Goal: Information Seeking & Learning: Get advice/opinions

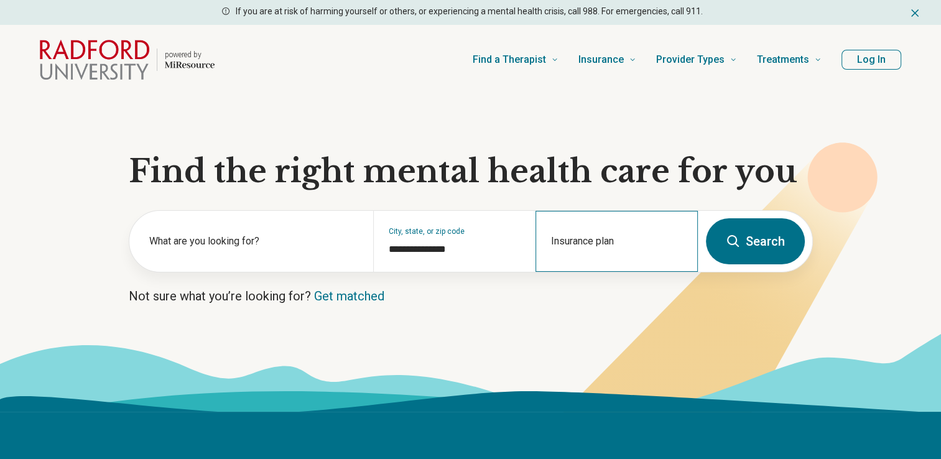
click at [561, 240] on div "Insurance plan" at bounding box center [616, 241] width 162 height 61
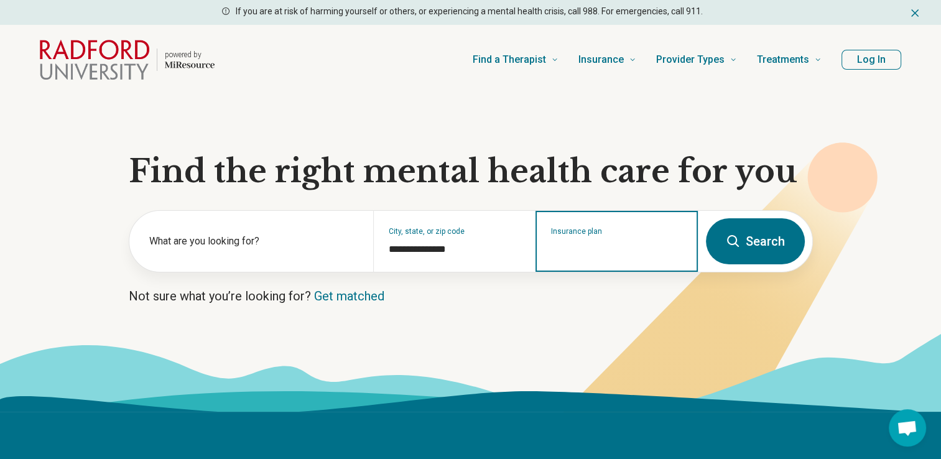
type input "*"
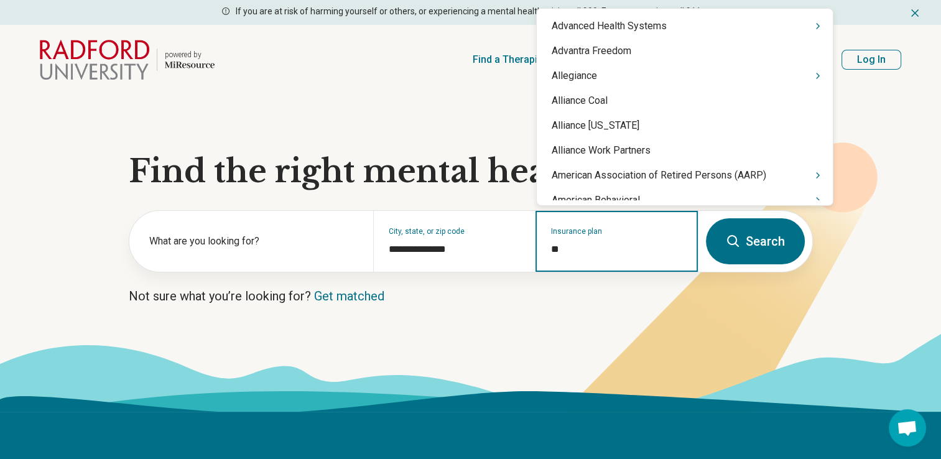
type input "***"
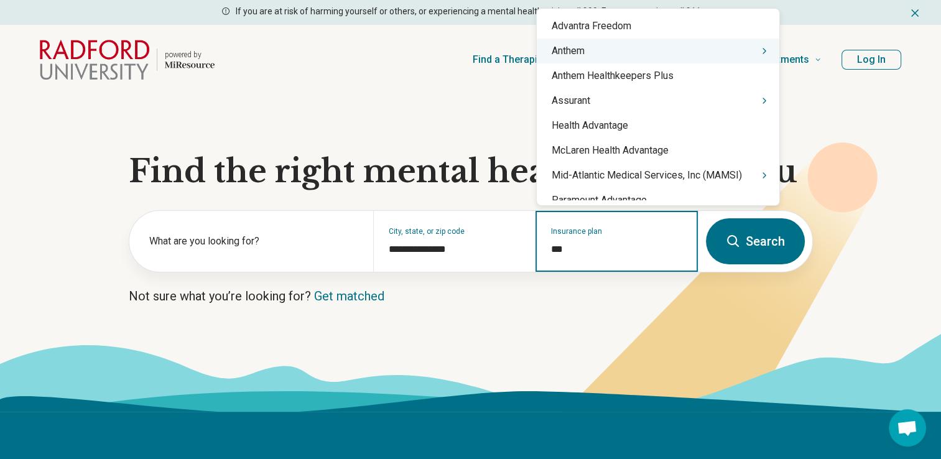
click at [607, 54] on div "Anthem" at bounding box center [658, 51] width 243 height 25
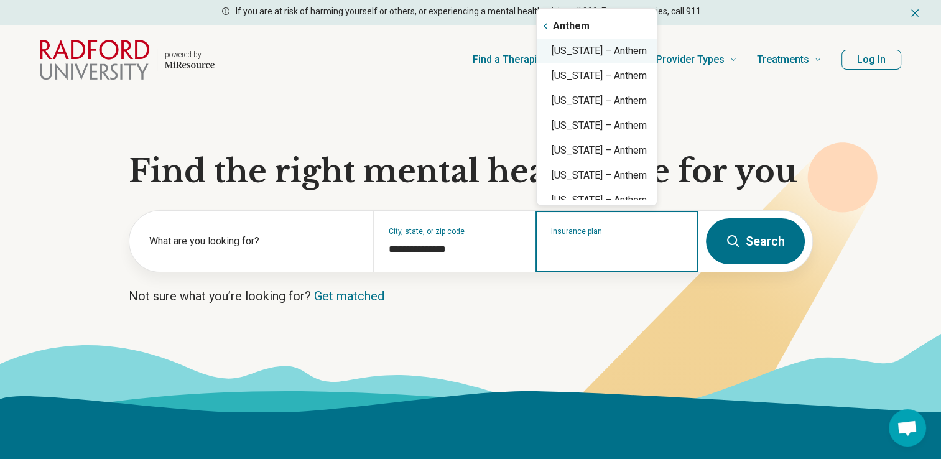
click at [630, 55] on div "Virginia – Anthem" at bounding box center [597, 51] width 120 height 25
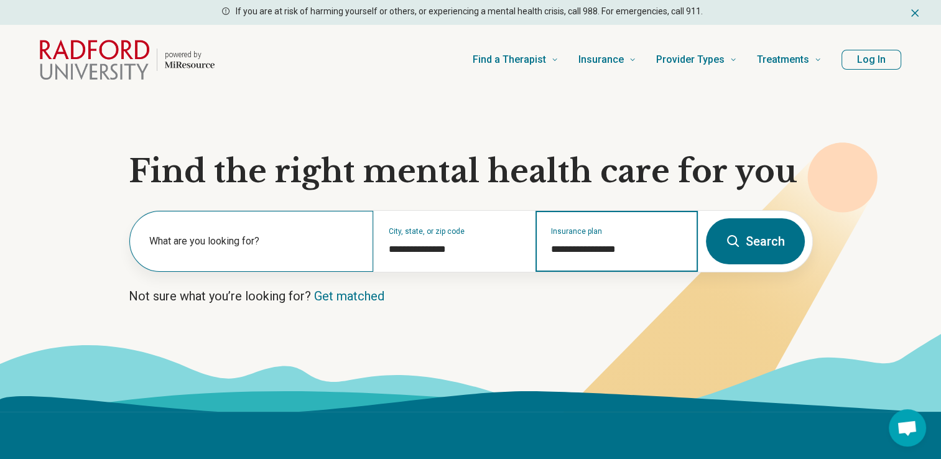
type input "**********"
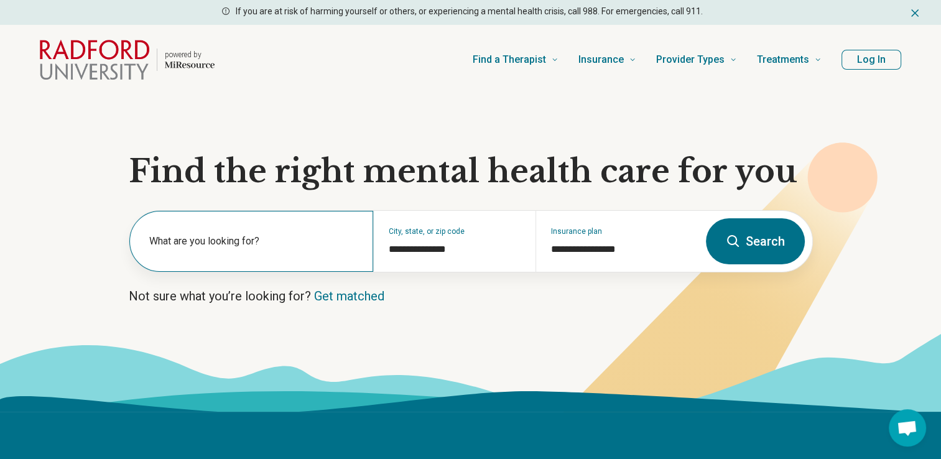
click at [197, 246] on label "What are you looking for?" at bounding box center [253, 241] width 209 height 15
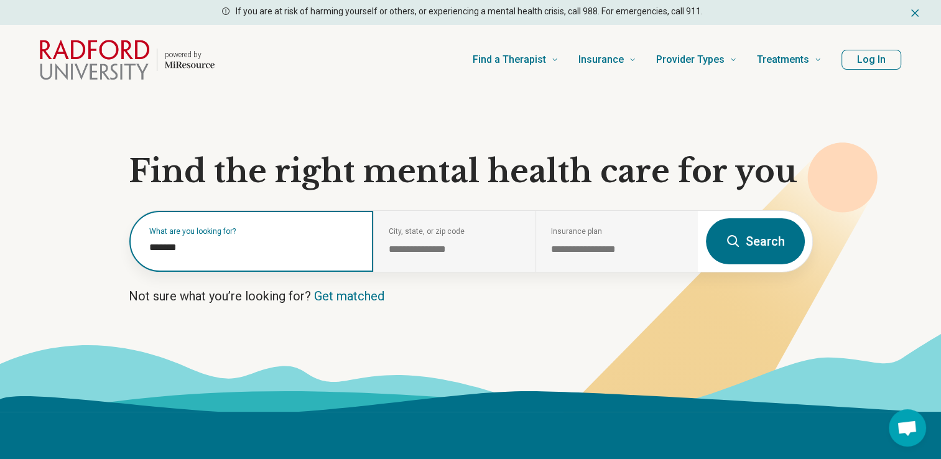
drag, startPoint x: 206, startPoint y: 246, endPoint x: 112, endPoint y: 248, distance: 94.5
click at [114, 248] on section "**********" at bounding box center [470, 253] width 941 height 317
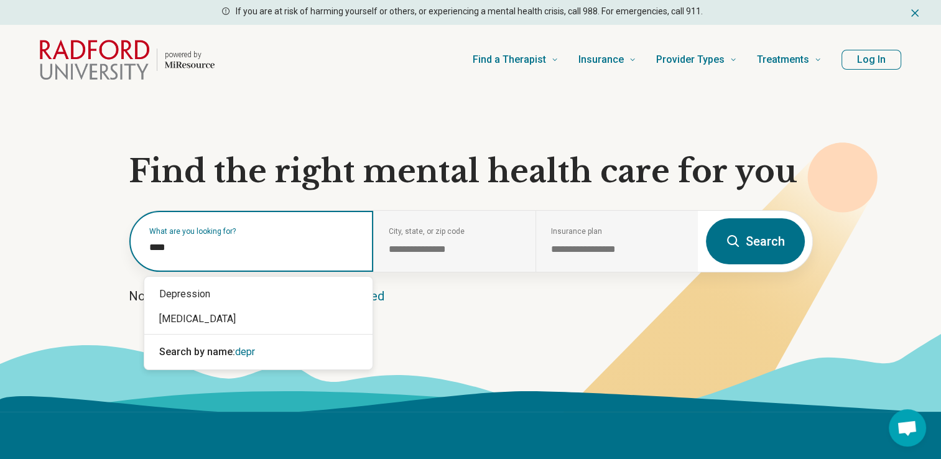
type input "*****"
click at [179, 288] on div "Depression" at bounding box center [258, 294] width 228 height 25
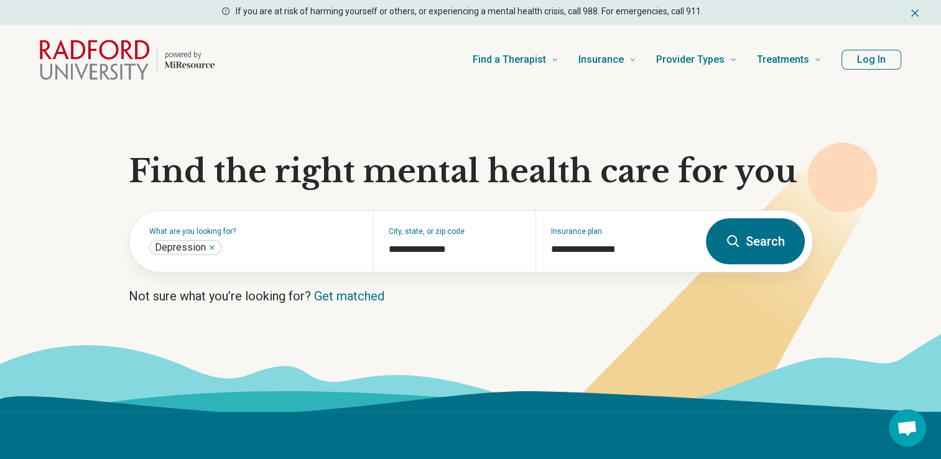
click at [721, 238] on button "Search" at bounding box center [755, 241] width 99 height 46
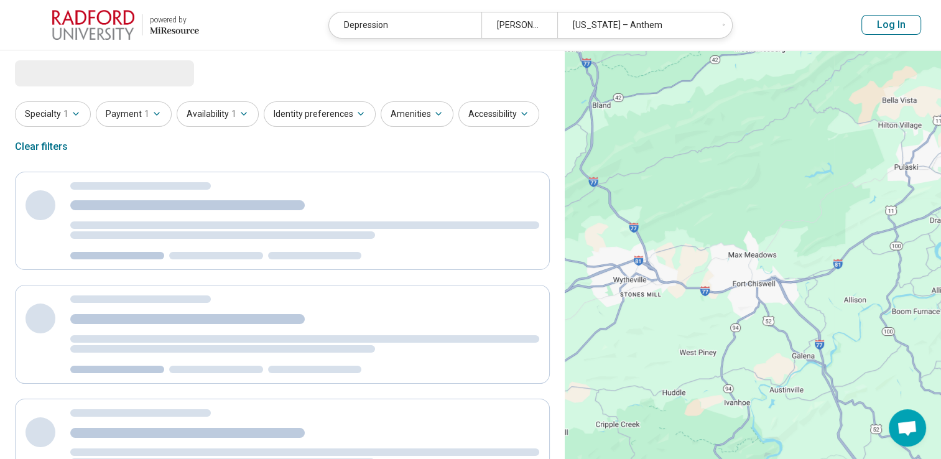
select select "***"
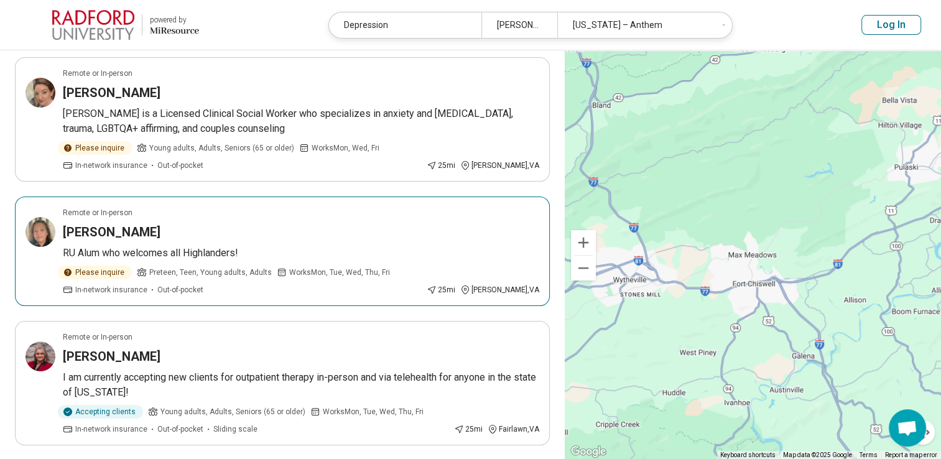
scroll to position [62, 0]
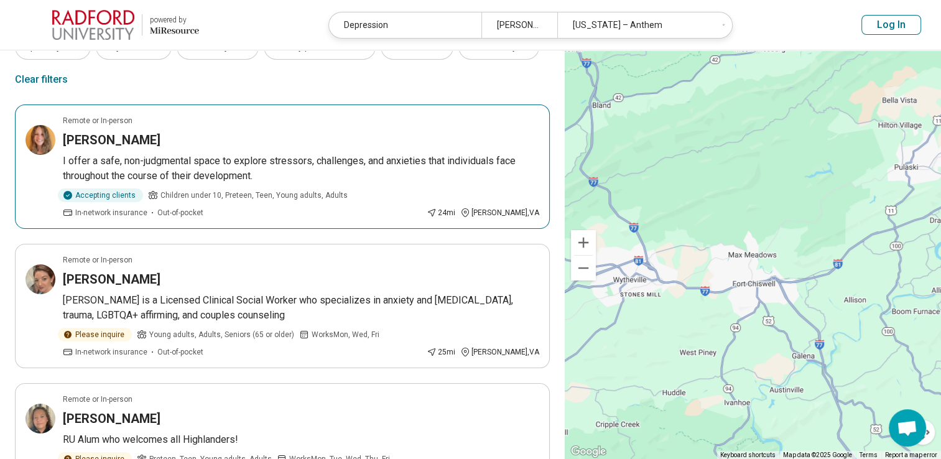
click at [453, 168] on p "I offer a safe, non-judgmental space to explore stressors, challenges, and anxi…" at bounding box center [301, 169] width 476 height 30
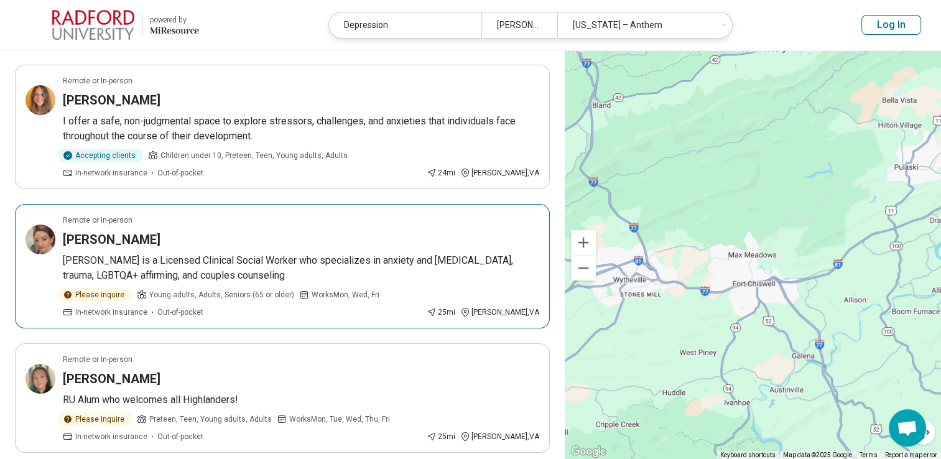
scroll to position [124, 0]
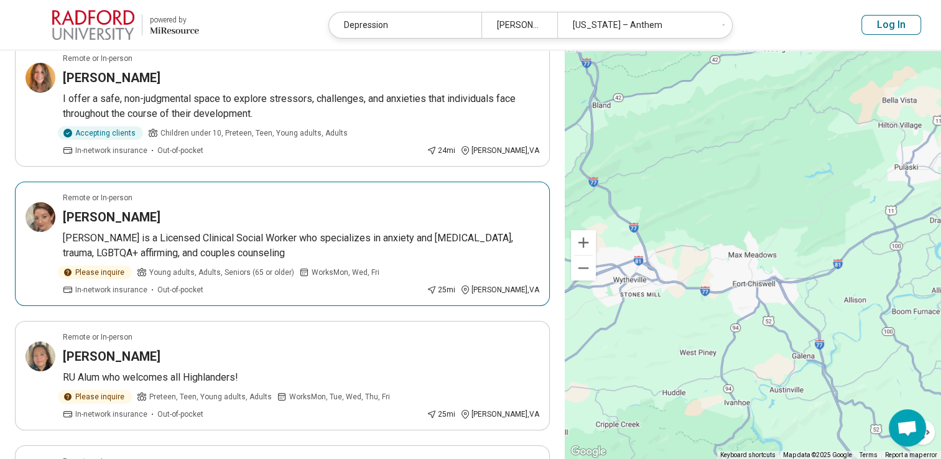
click at [286, 243] on p "​[PERSON_NAME] is a Licensed Clinical Social Worker who specializes in anxiety …" at bounding box center [301, 246] width 476 height 30
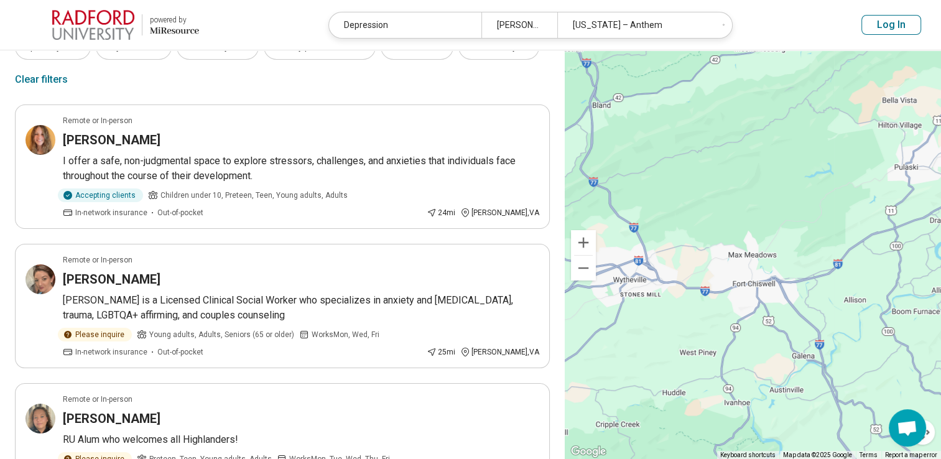
scroll to position [0, 0]
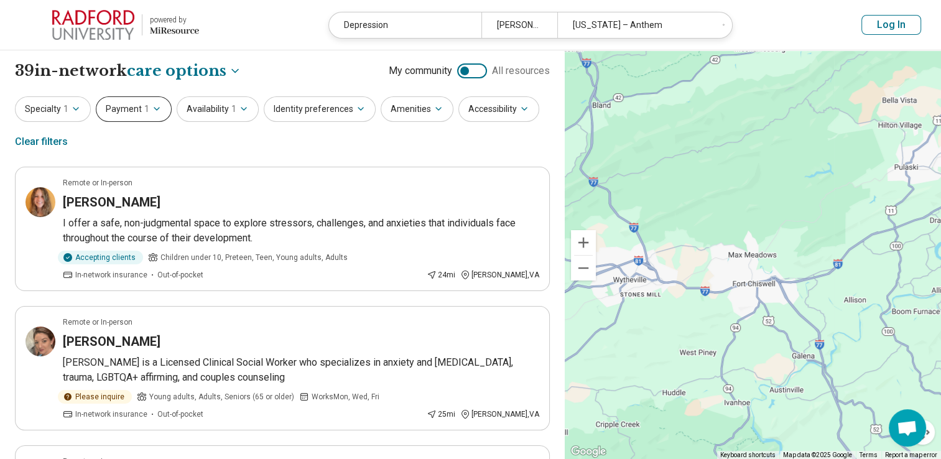
click at [143, 116] on button "Payment 1" at bounding box center [134, 108] width 76 height 25
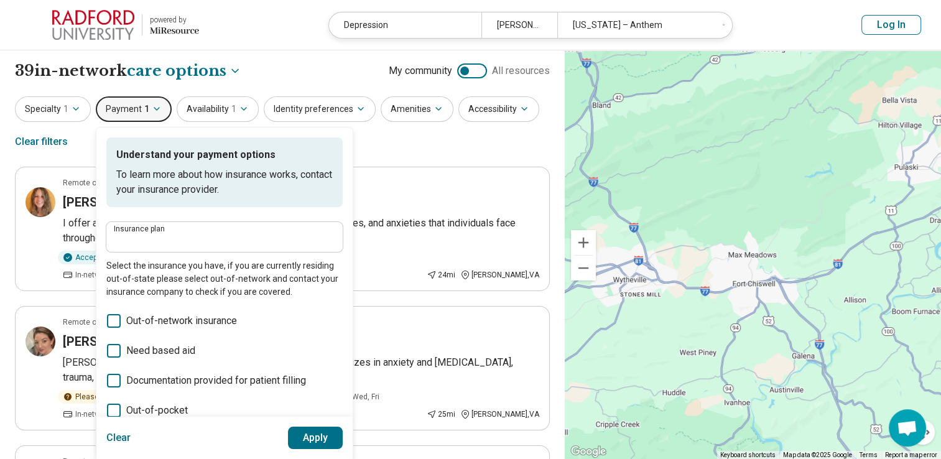
type input "**********"
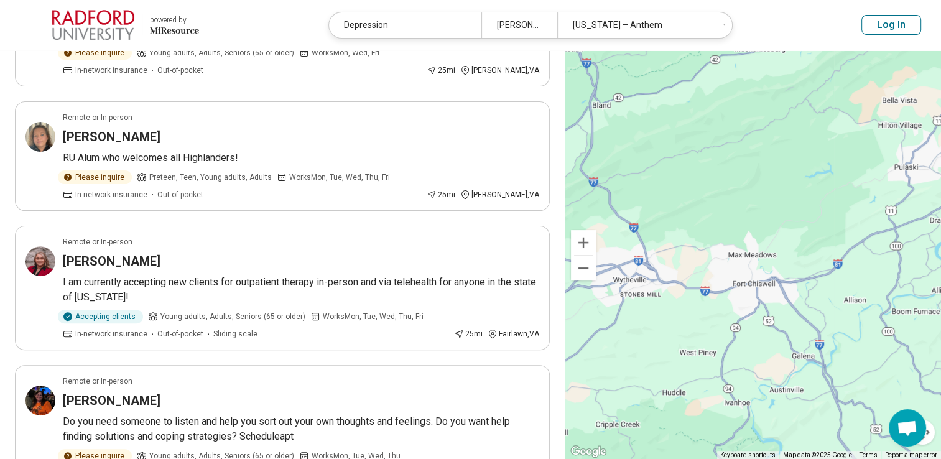
scroll to position [373, 0]
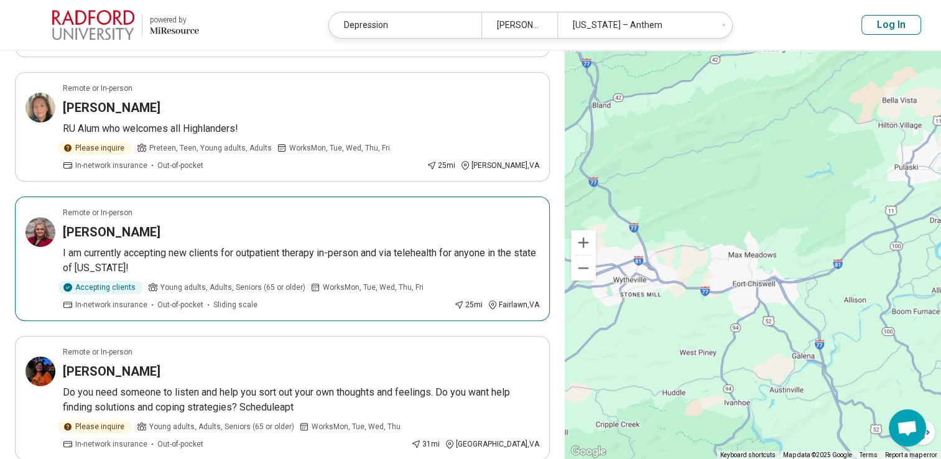
click at [435, 280] on div "Accepting clients Young adults, Adults, Seniors (65 or older) Works Mon, Tue, W…" at bounding box center [256, 295] width 386 height 30
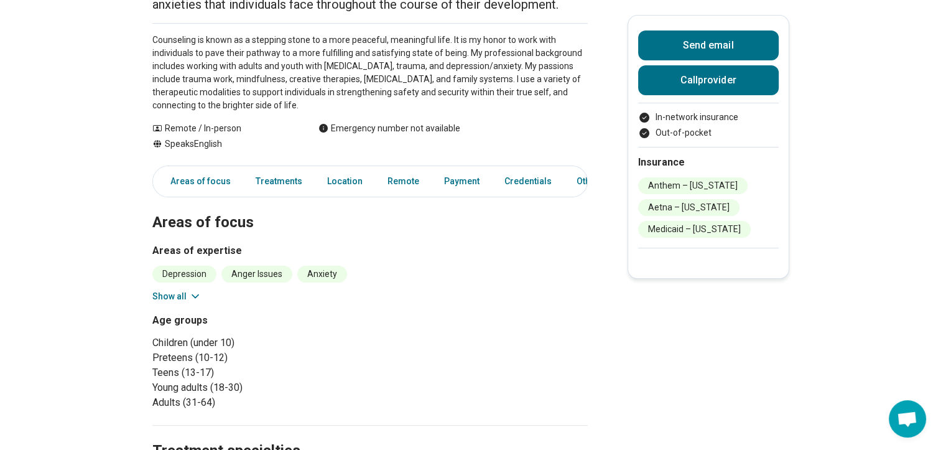
scroll to position [187, 0]
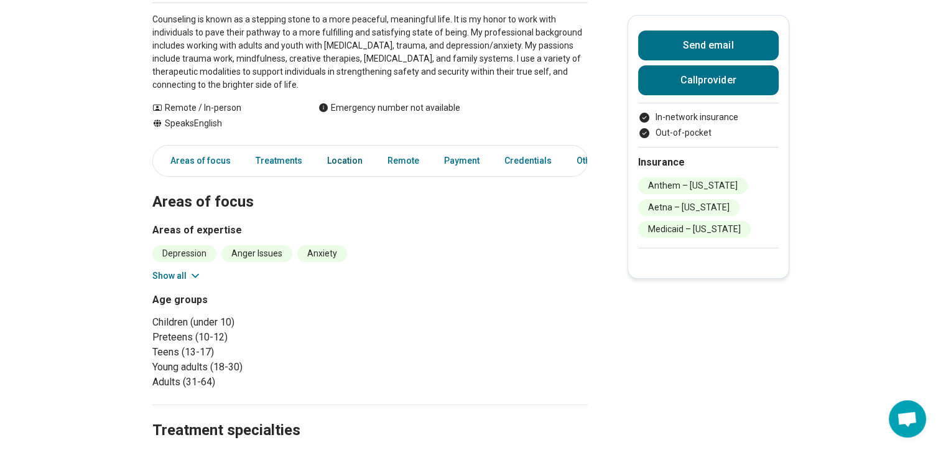
click at [341, 158] on link "Location" at bounding box center [345, 160] width 50 height 25
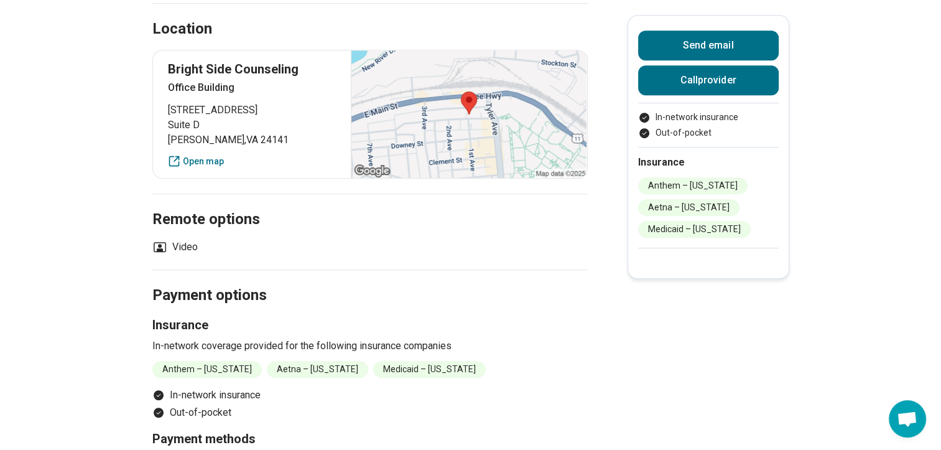
scroll to position [704, 0]
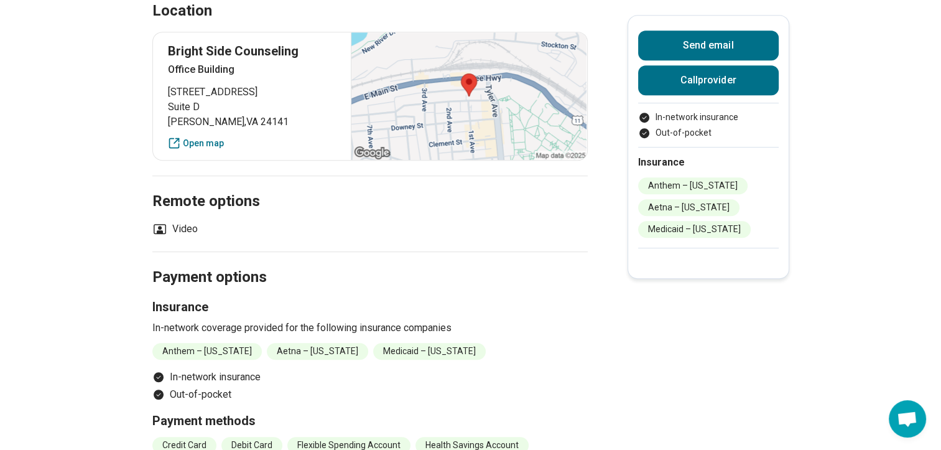
drag, startPoint x: 461, startPoint y: 95, endPoint x: 479, endPoint y: 81, distance: 23.0
click at [479, 81] on div at bounding box center [469, 95] width 236 height 127
click at [187, 227] on li "Video" at bounding box center [174, 228] width 45 height 15
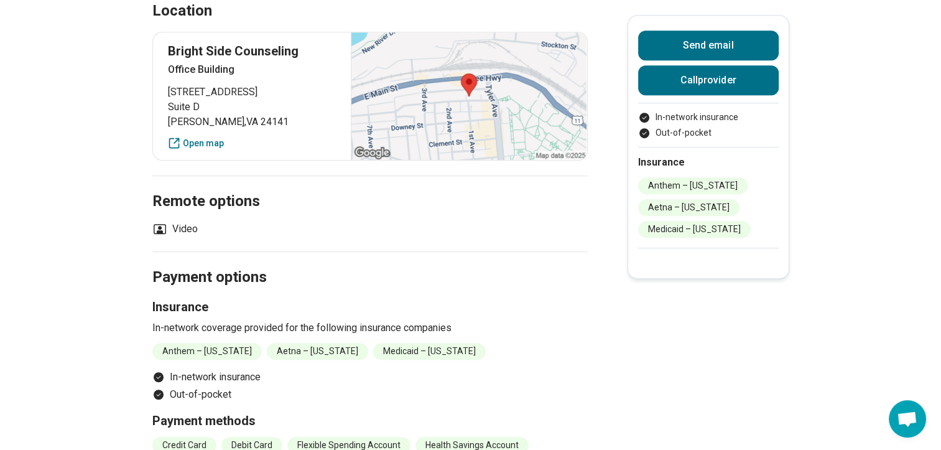
drag, startPoint x: 187, startPoint y: 227, endPoint x: 288, endPoint y: 238, distance: 101.9
click at [288, 238] on h2 "Payment options" at bounding box center [369, 262] width 435 height 51
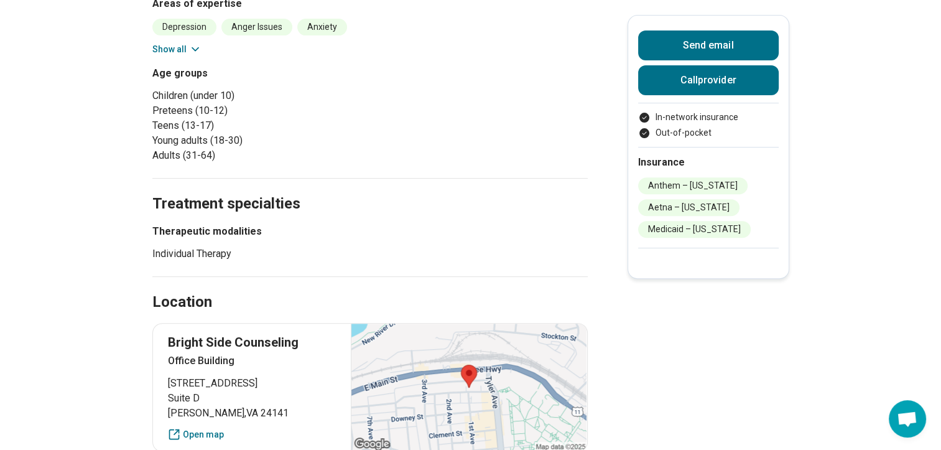
scroll to position [393, 0]
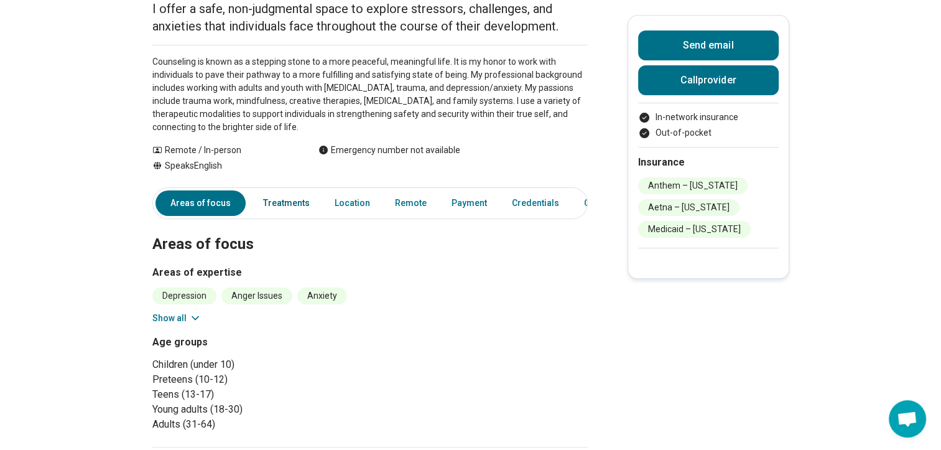
click at [298, 194] on link "Treatments" at bounding box center [287, 202] width 62 height 25
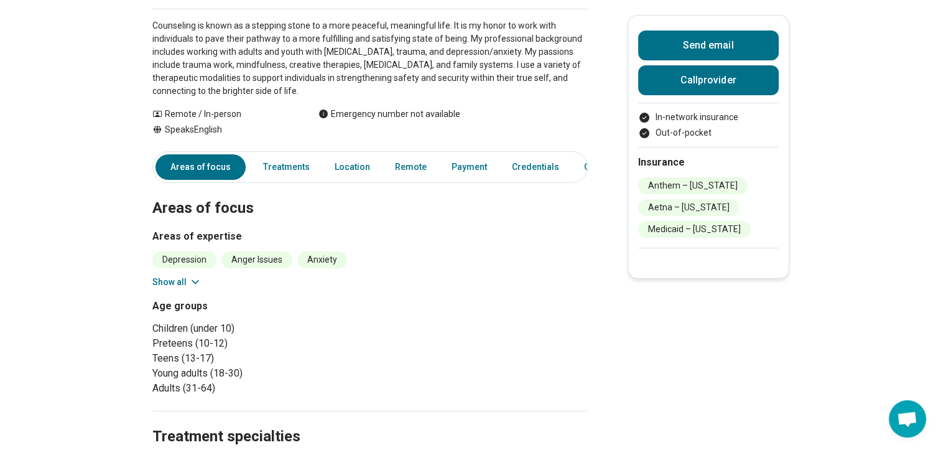
scroll to position [140, 0]
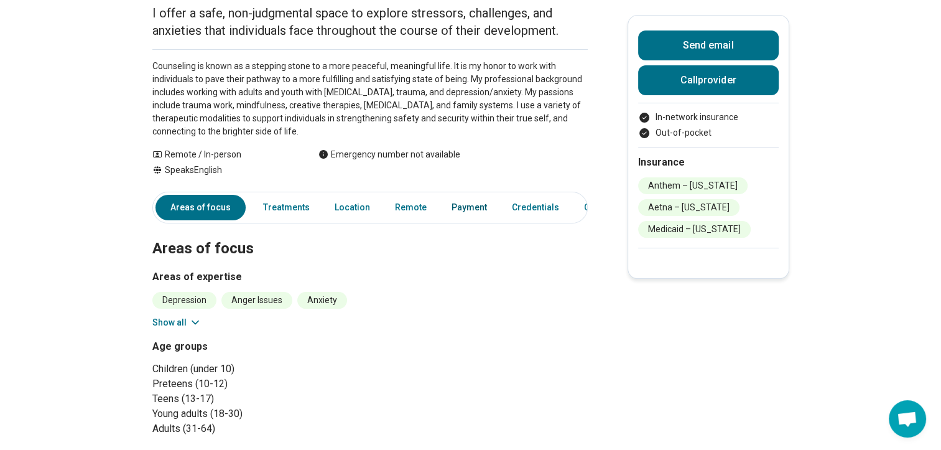
click at [482, 210] on link "Payment" at bounding box center [469, 207] width 50 height 25
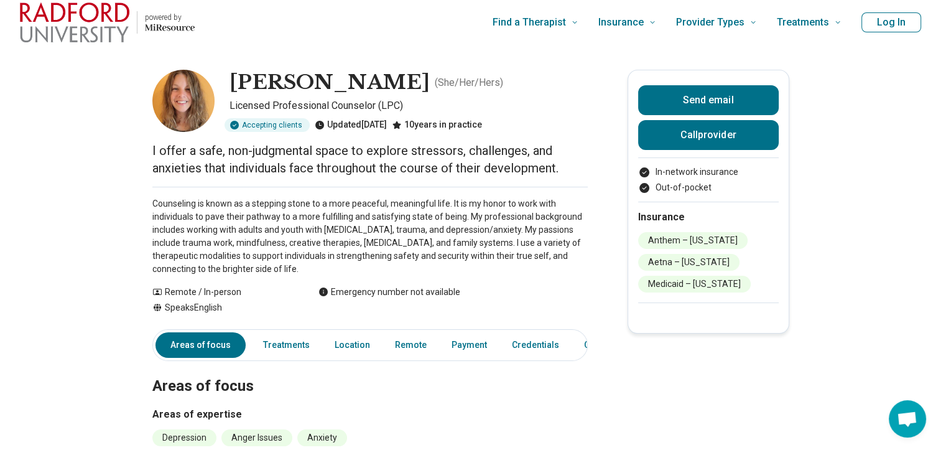
scroll to position [0, 0]
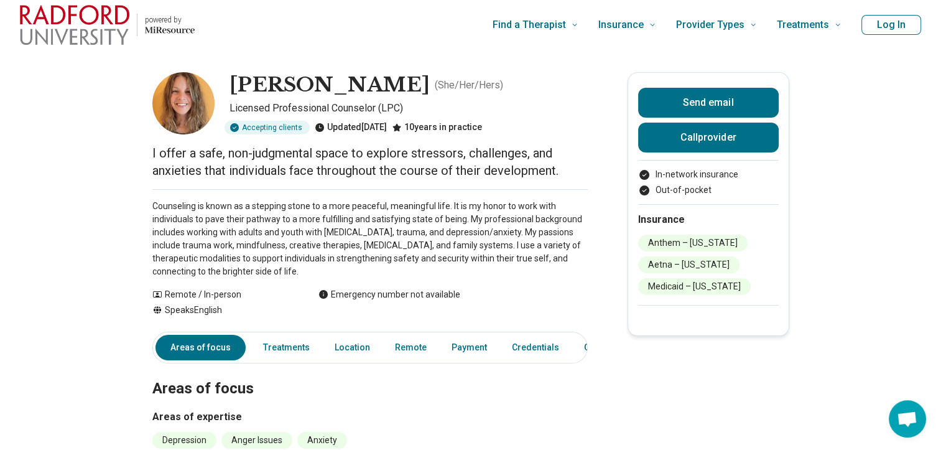
click at [576, 349] on link "Other" at bounding box center [598, 347] width 45 height 25
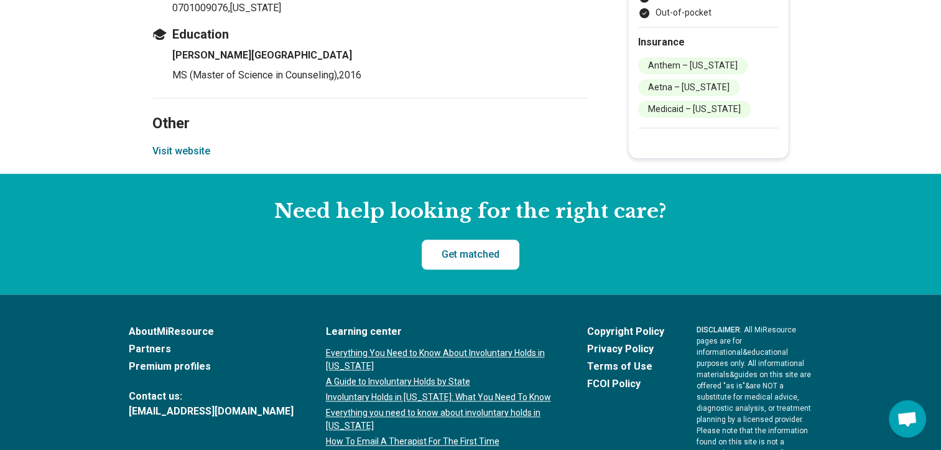
scroll to position [1173, 0]
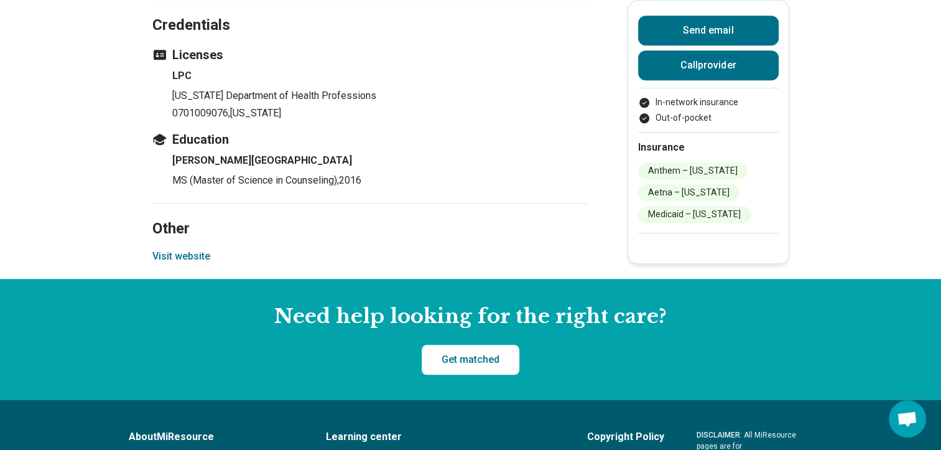
drag, startPoint x: 174, startPoint y: 259, endPoint x: 160, endPoint y: 251, distance: 15.9
click at [160, 251] on button "Visit website" at bounding box center [181, 256] width 58 height 15
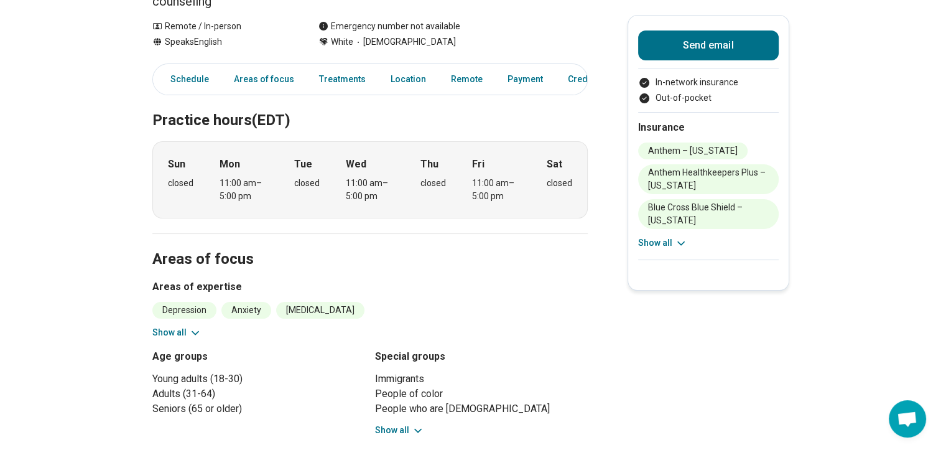
scroll to position [249, 0]
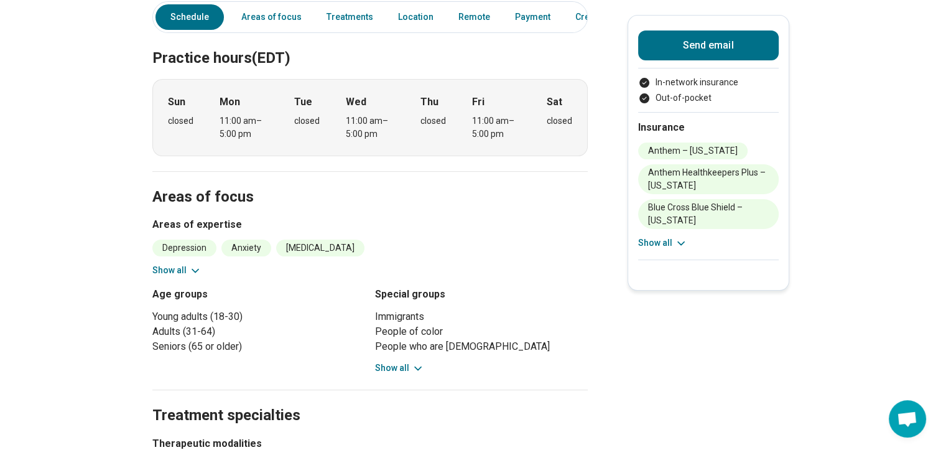
click at [418, 362] on icon at bounding box center [418, 368] width 12 height 12
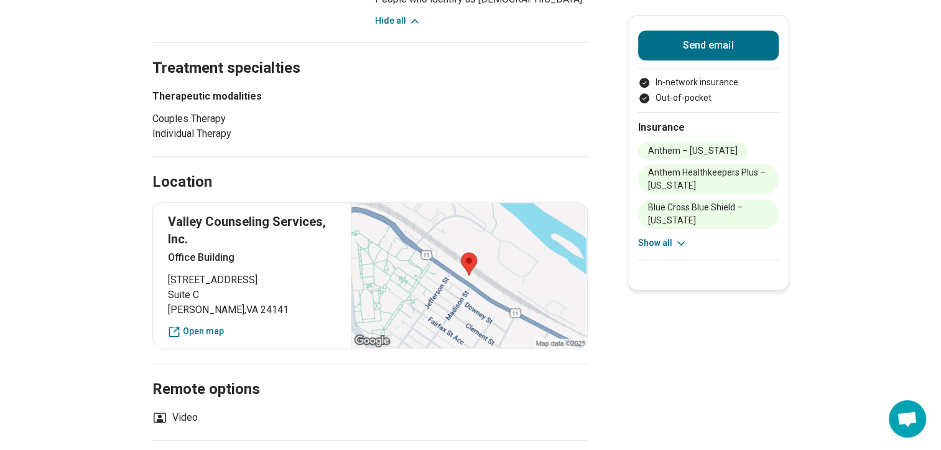
scroll to position [684, 0]
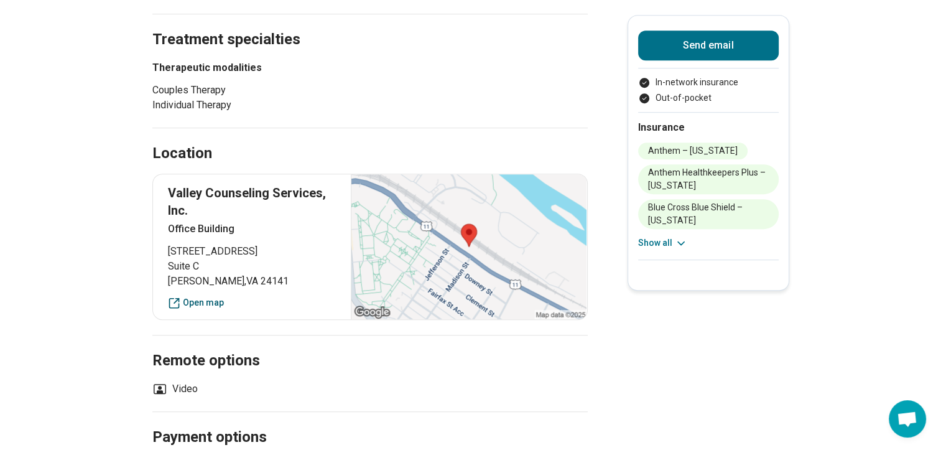
click at [212, 296] on link "Open map" at bounding box center [252, 302] width 169 height 13
drag, startPoint x: 391, startPoint y: 372, endPoint x: 425, endPoint y: 309, distance: 71.2
click at [424, 335] on section "Remote options Video" at bounding box center [369, 373] width 435 height 76
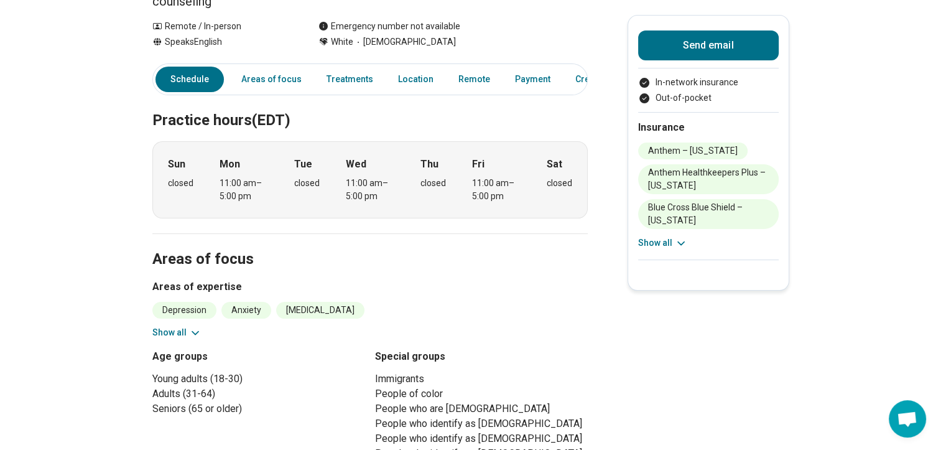
scroll to position [0, 0]
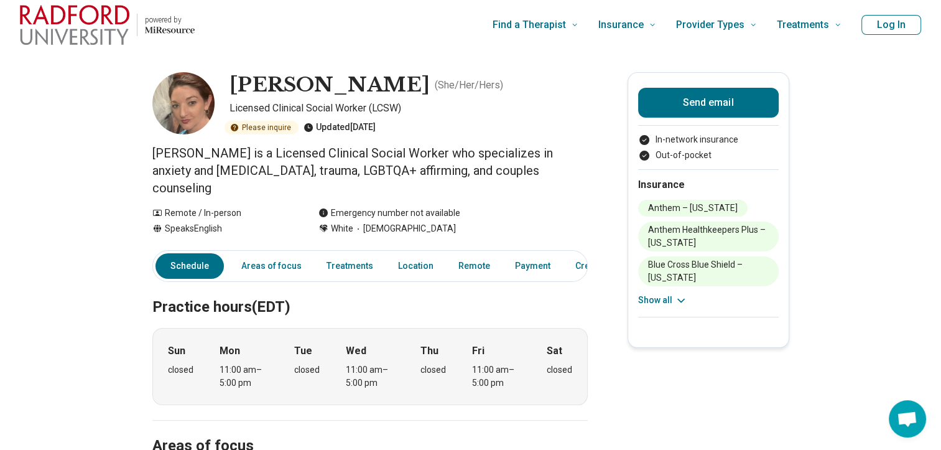
click at [686, 307] on div "Insurance Anthem – [US_STATE] Anthem Healthkeepers Plus – [US_STATE] Blue Cross…" at bounding box center [708, 242] width 141 height 147
click at [686, 300] on icon at bounding box center [681, 300] width 12 height 12
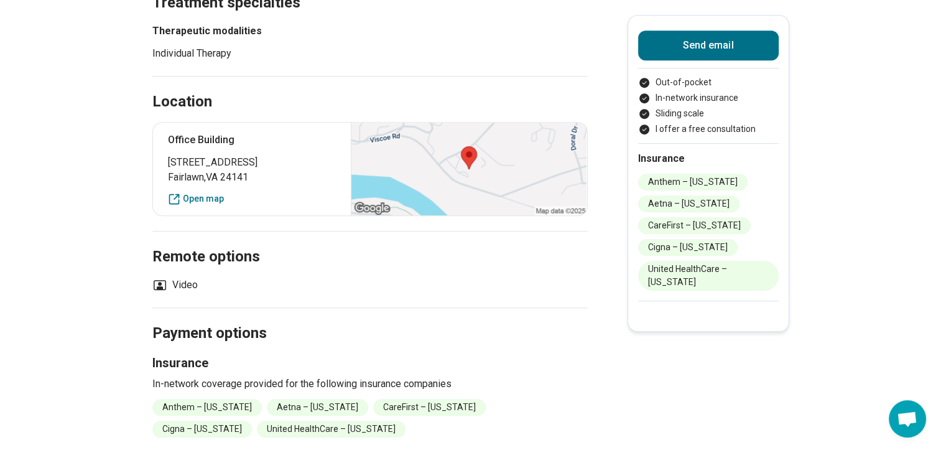
scroll to position [684, 0]
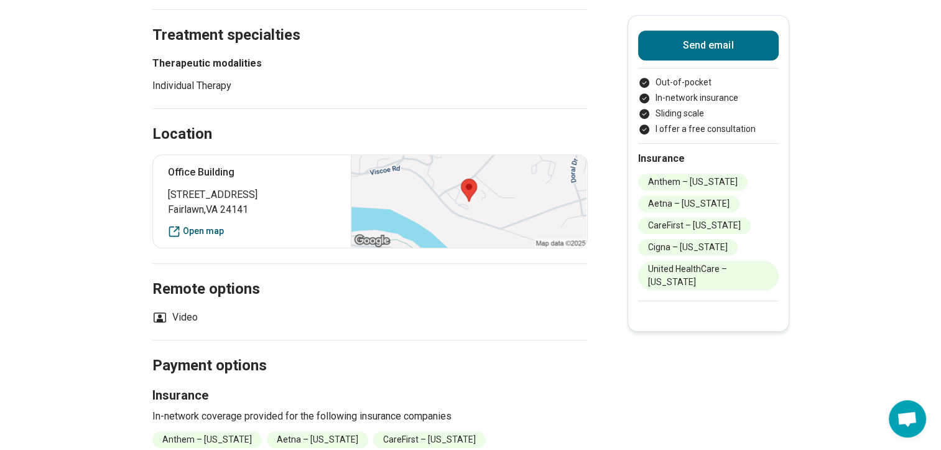
click at [221, 226] on link "Open map" at bounding box center [252, 230] width 169 height 13
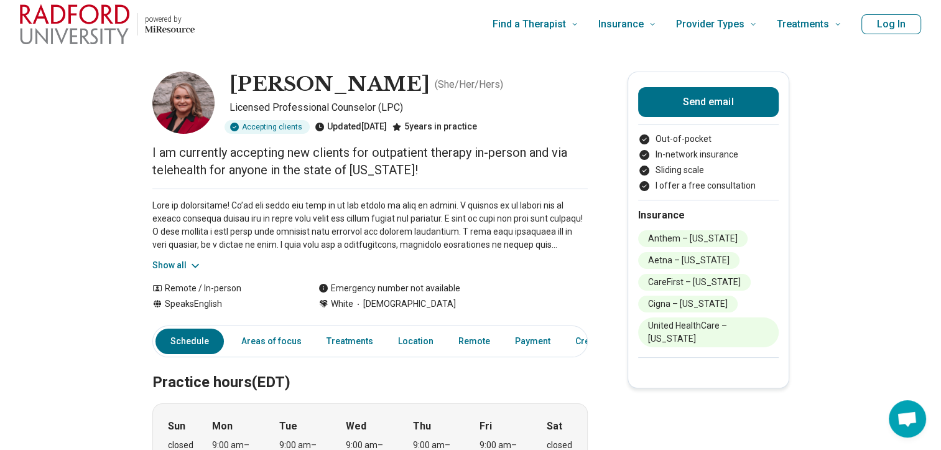
scroll to position [0, 0]
click at [187, 113] on img at bounding box center [183, 103] width 62 height 62
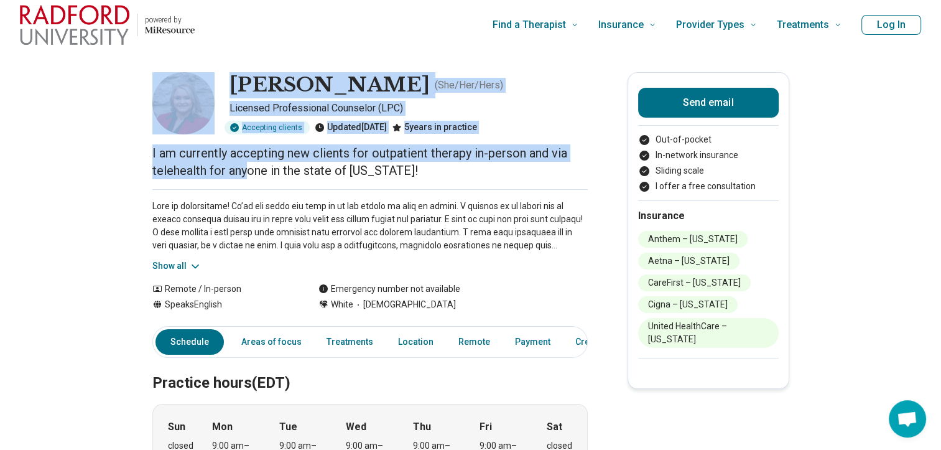
drag, startPoint x: 121, startPoint y: 109, endPoint x: 253, endPoint y: 177, distance: 148.0
drag, startPoint x: 253, startPoint y: 177, endPoint x: 115, endPoint y: 184, distance: 138.3
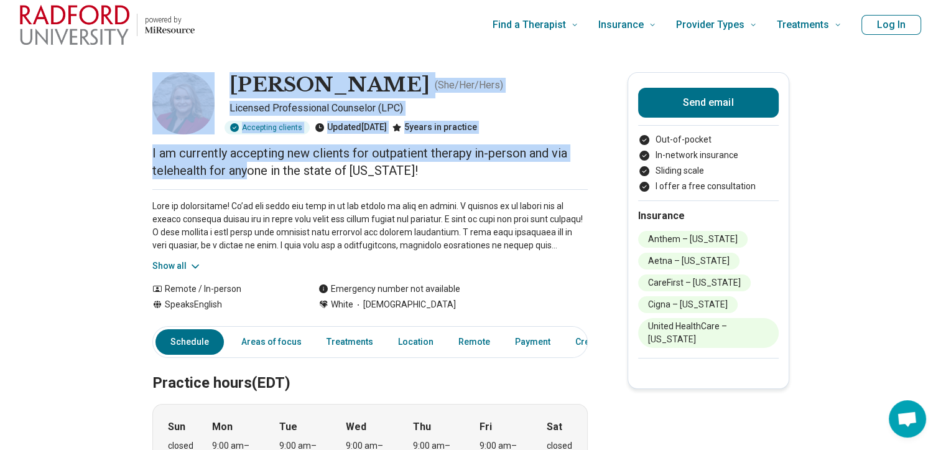
click at [300, 103] on p "Licensed Professional Counselor (LPC)" at bounding box center [408, 108] width 358 height 15
